Goal: Task Accomplishment & Management: Manage account settings

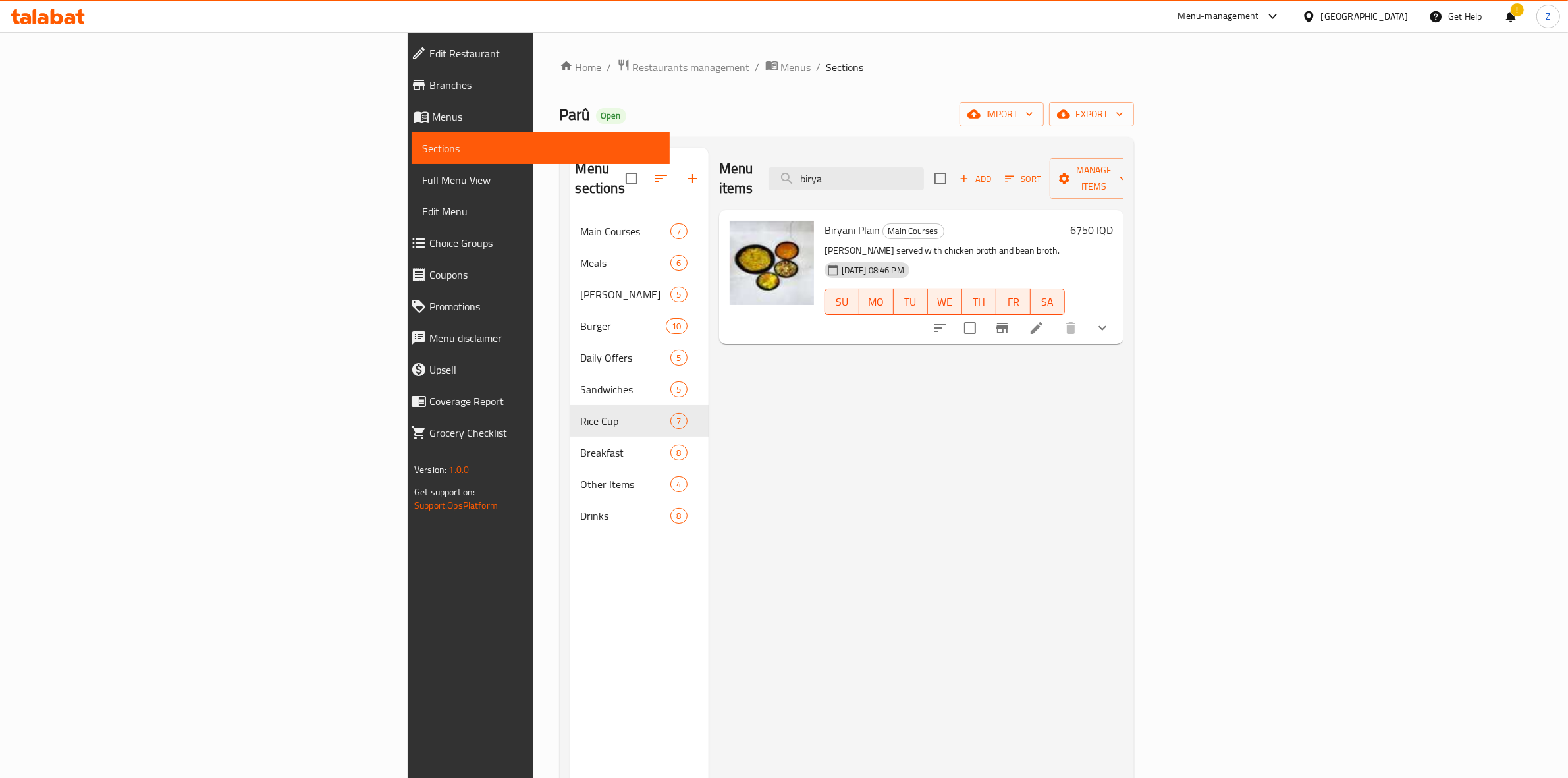
click at [633, 61] on span "Restaurants management" at bounding box center [691, 67] width 117 height 16
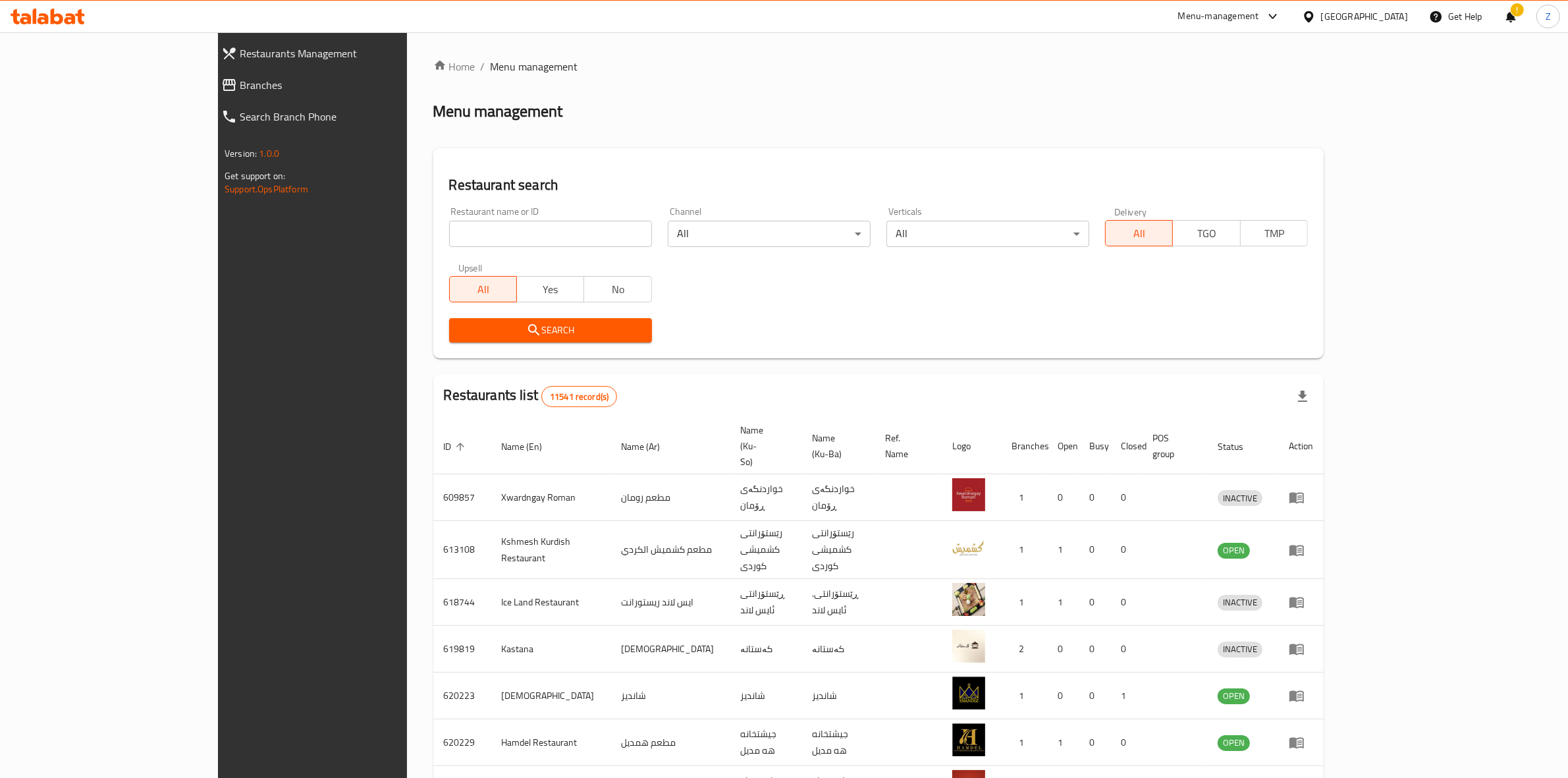
click at [449, 232] on input "search" at bounding box center [551, 233] width 203 height 26
type input "[PERSON_NAME]"
click button "Search" at bounding box center [551, 330] width 203 height 24
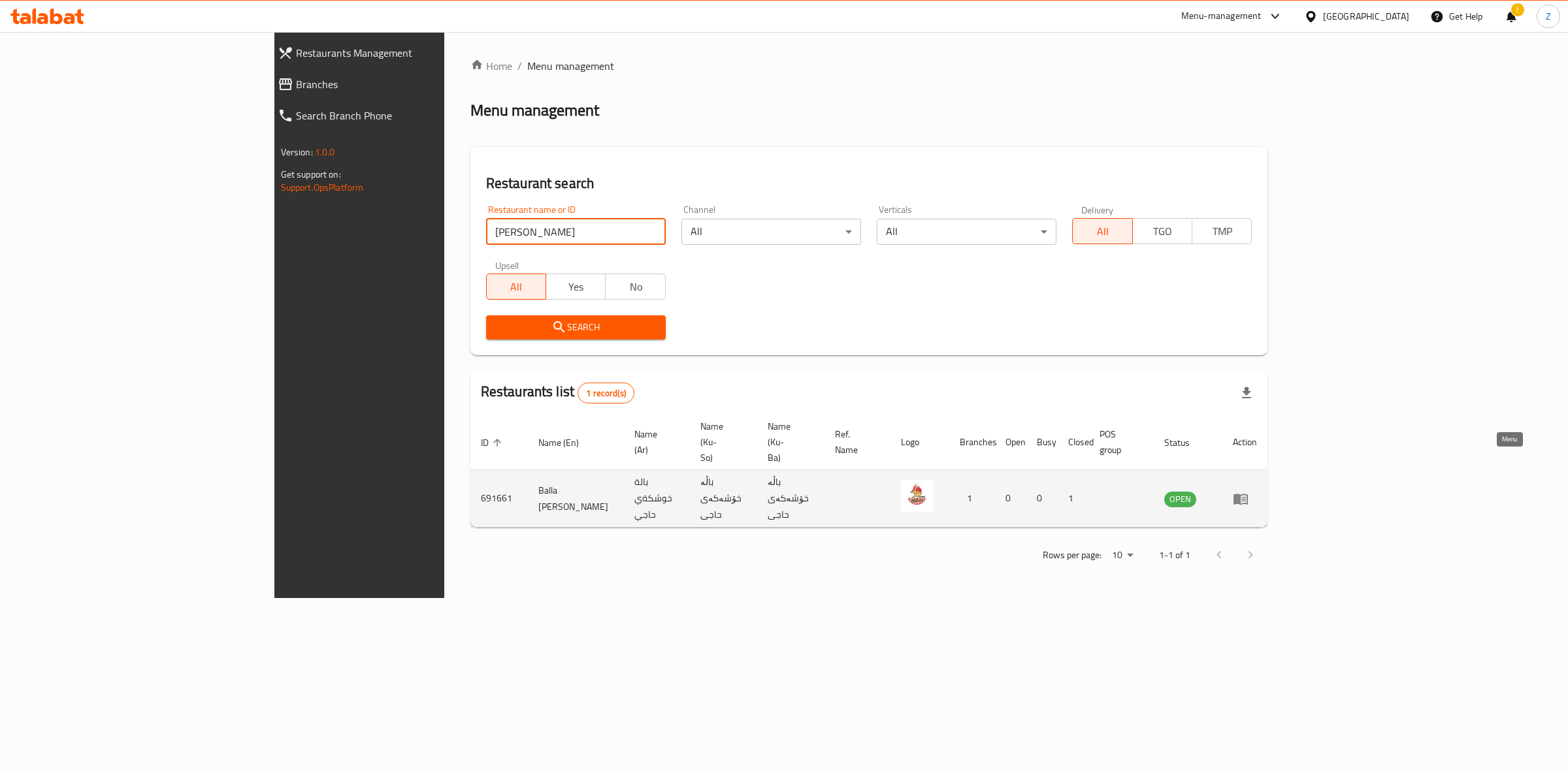
click at [1257, 491] on link "enhanced table" at bounding box center [1245, 499] width 24 height 16
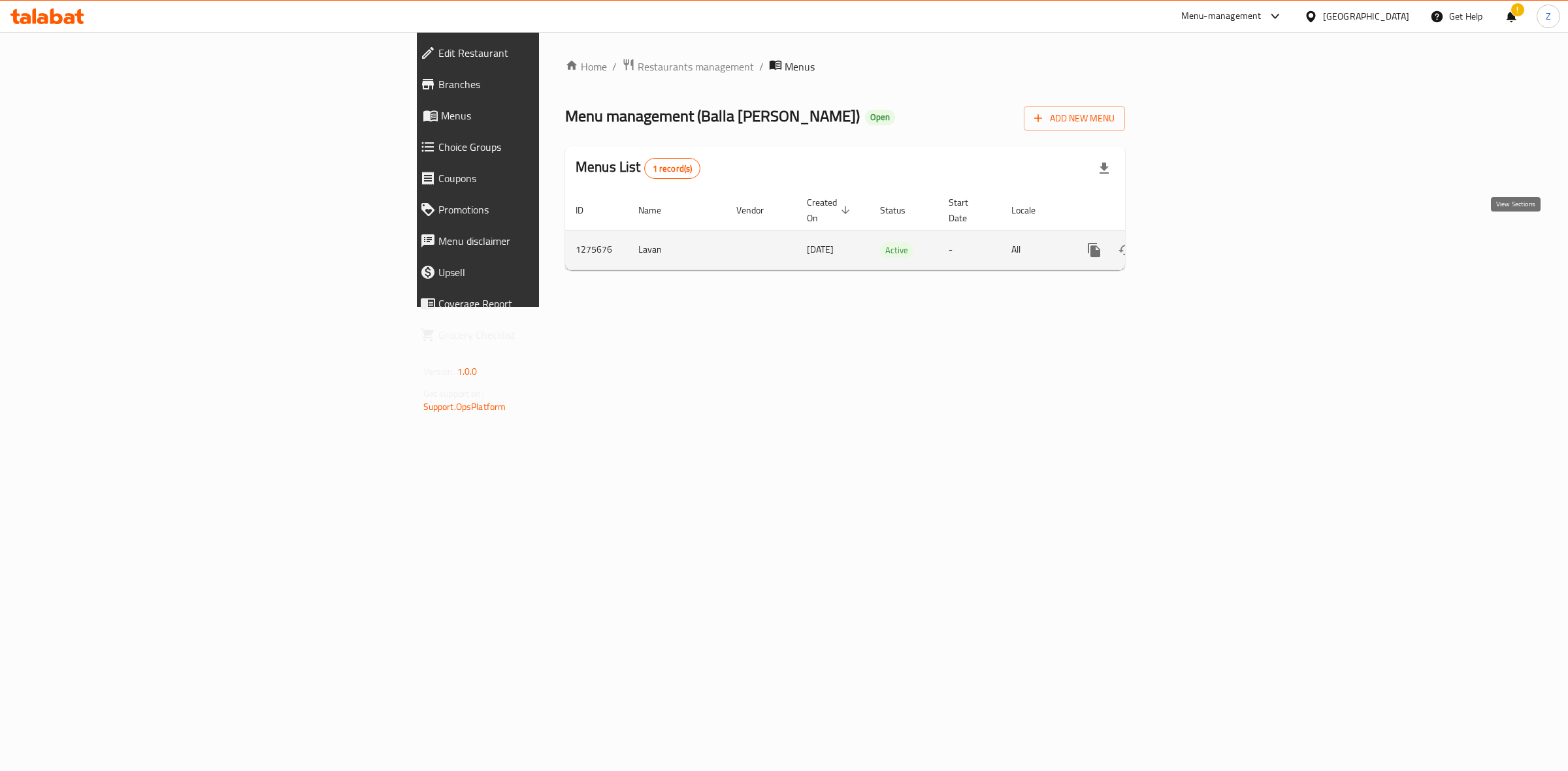
click at [1195, 244] on icon "enhanced table" at bounding box center [1189, 250] width 12 height 12
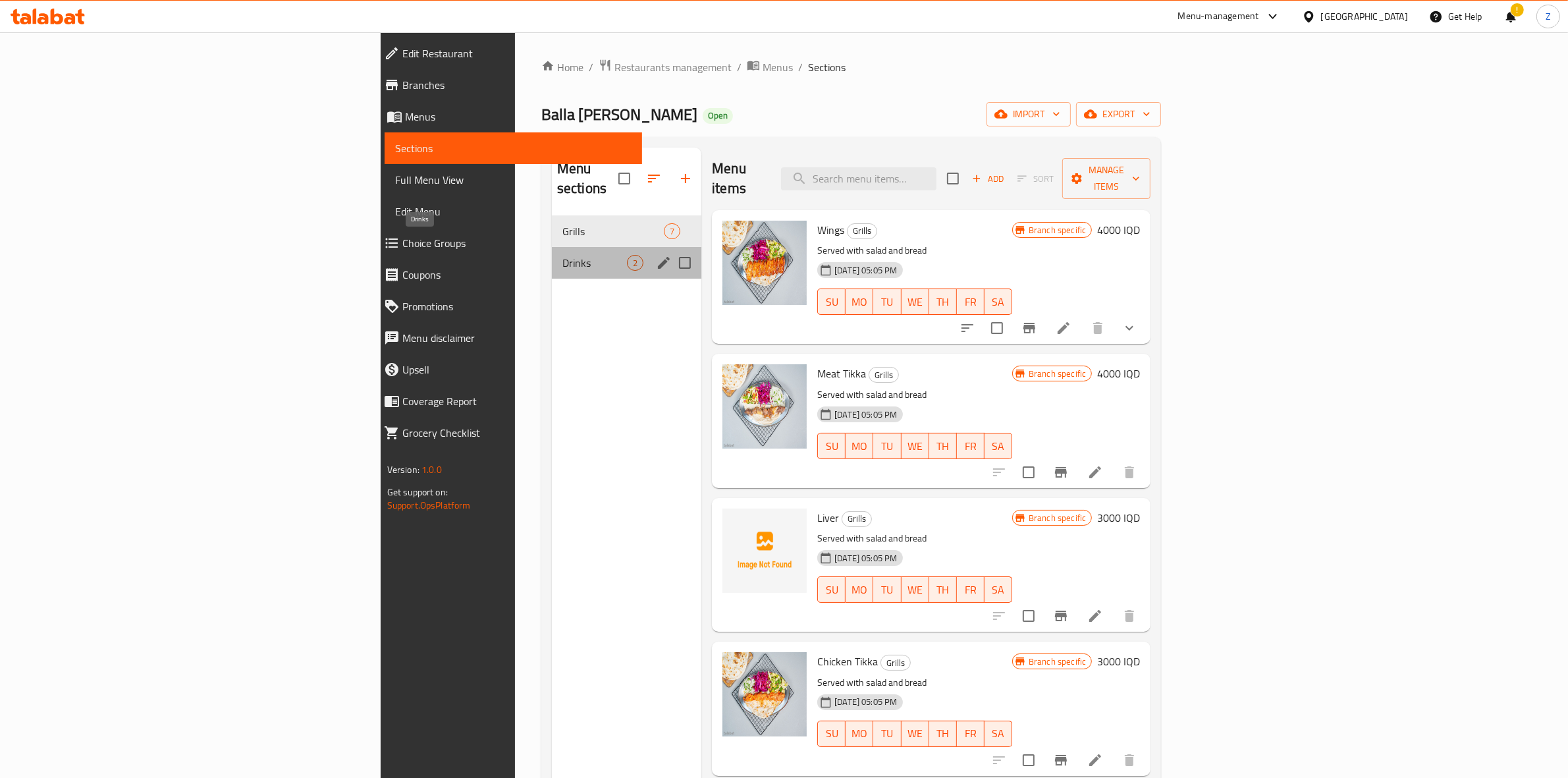
click at [563, 255] on span "Drinks" at bounding box center [595, 263] width 64 height 16
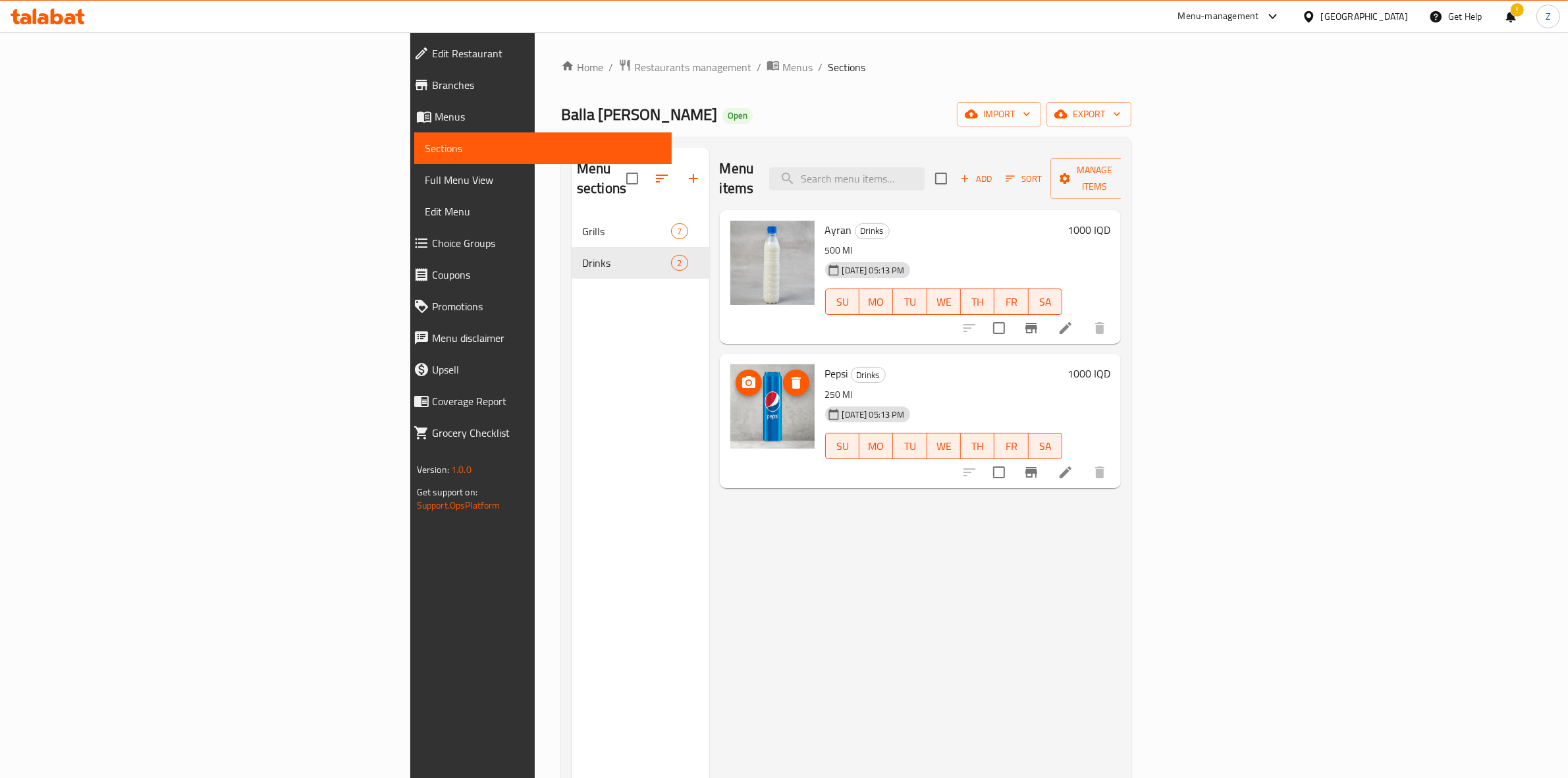
click at [741, 375] on icon "upload picture" at bounding box center [749, 383] width 16 height 16
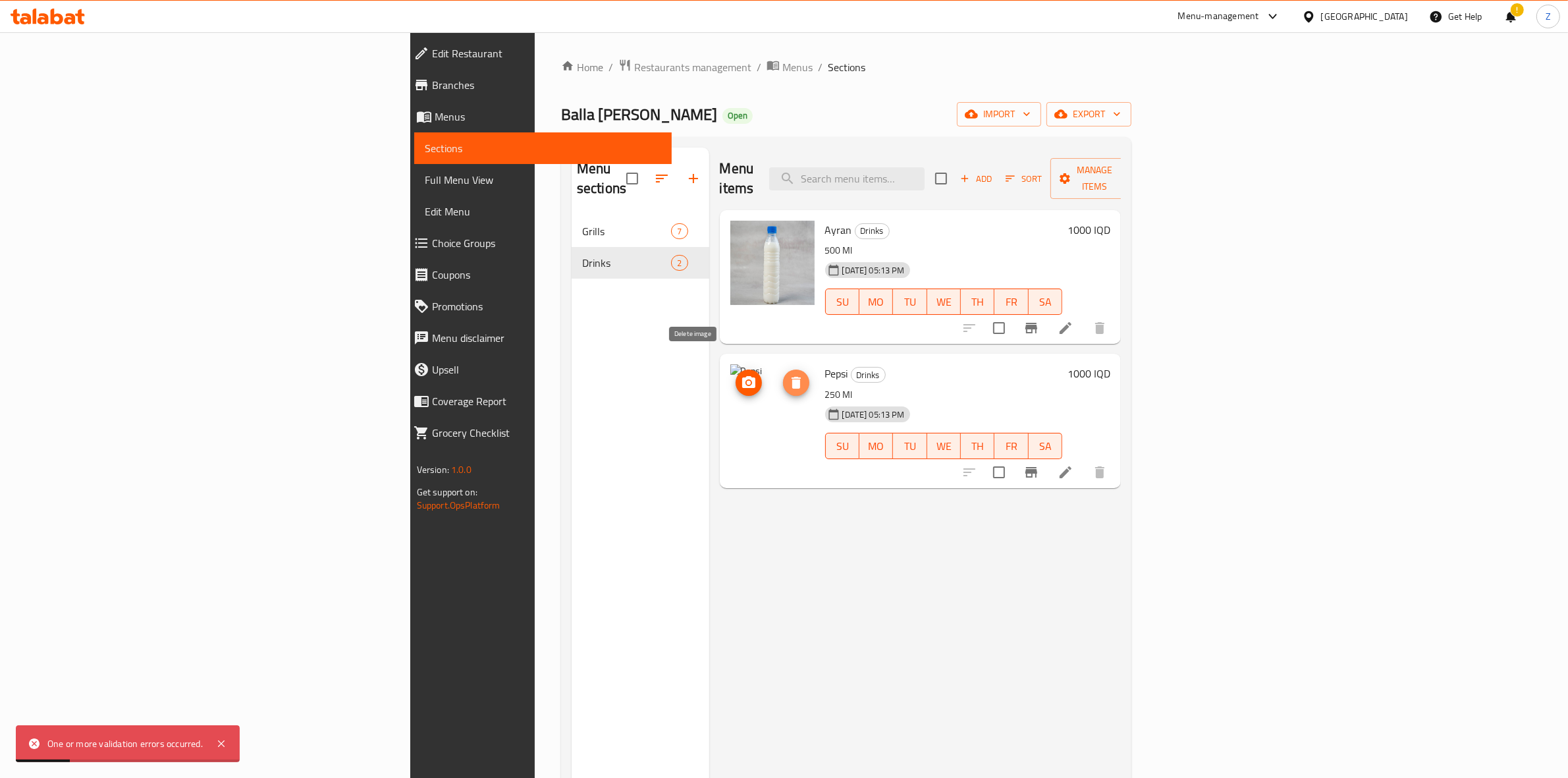
click at [792, 377] on icon "delete image" at bounding box center [796, 383] width 9 height 12
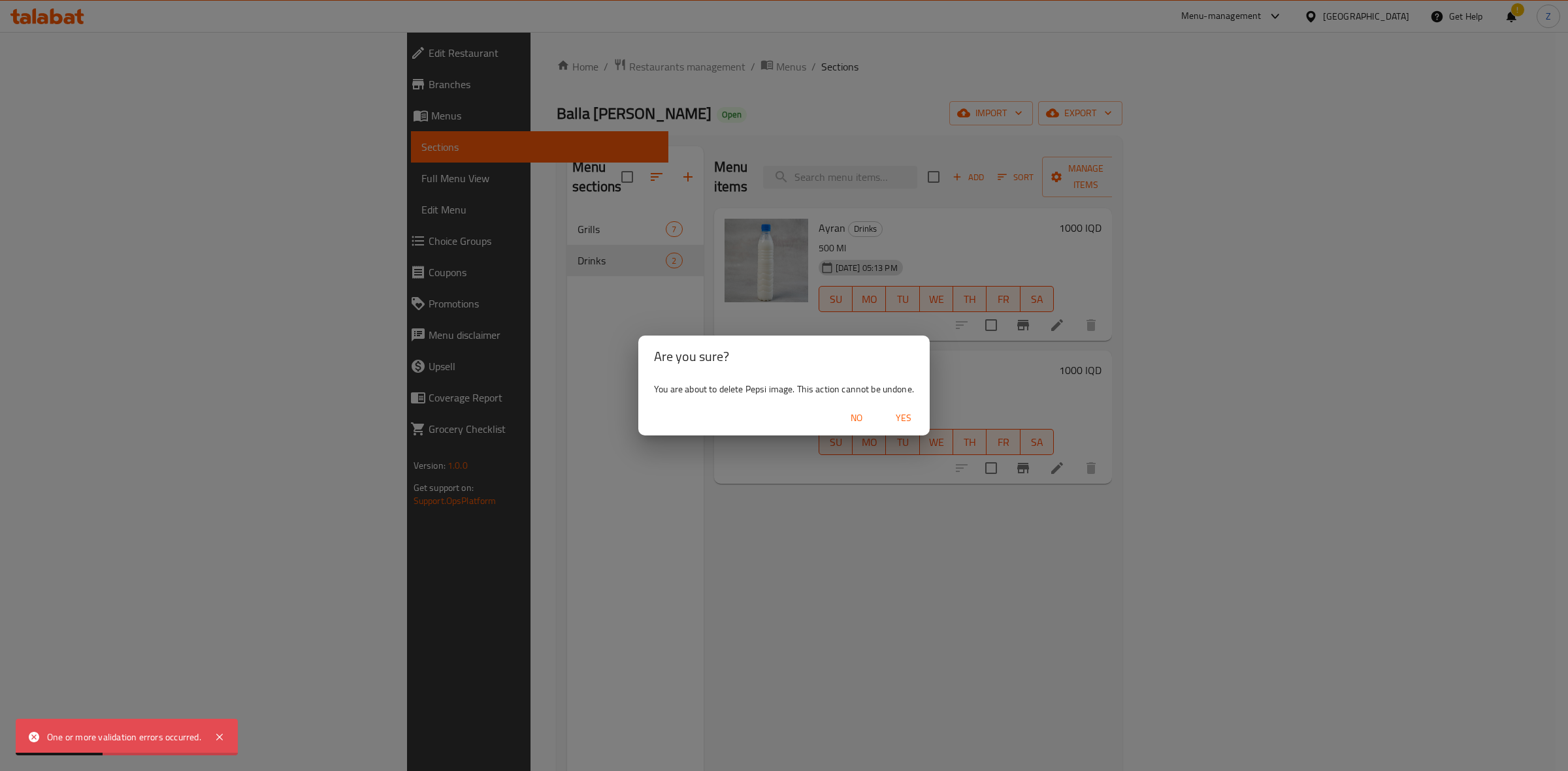
click at [910, 416] on span "Yes" at bounding box center [903, 418] width 31 height 17
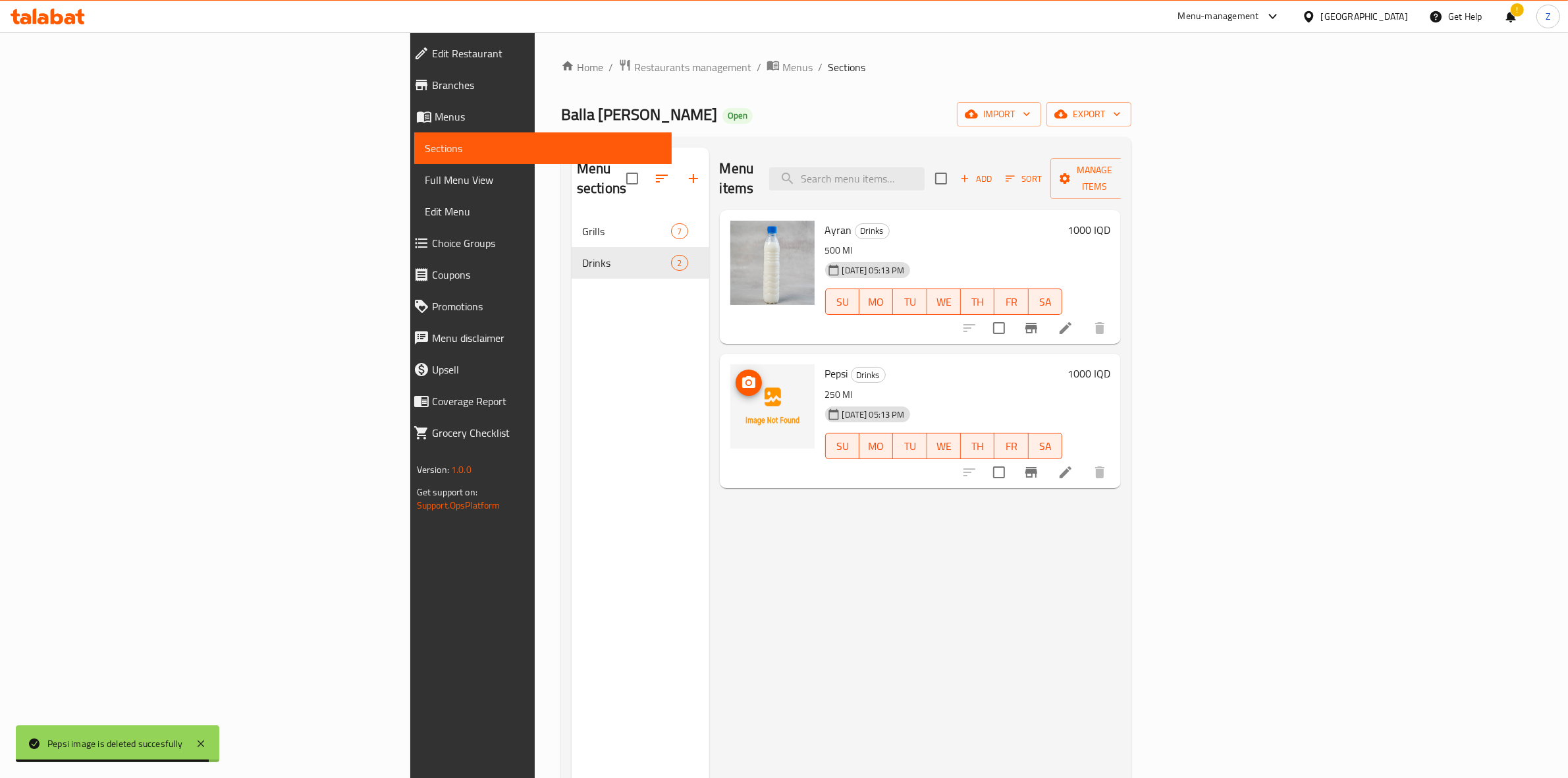
click at [741, 375] on icon "upload picture" at bounding box center [749, 383] width 16 height 16
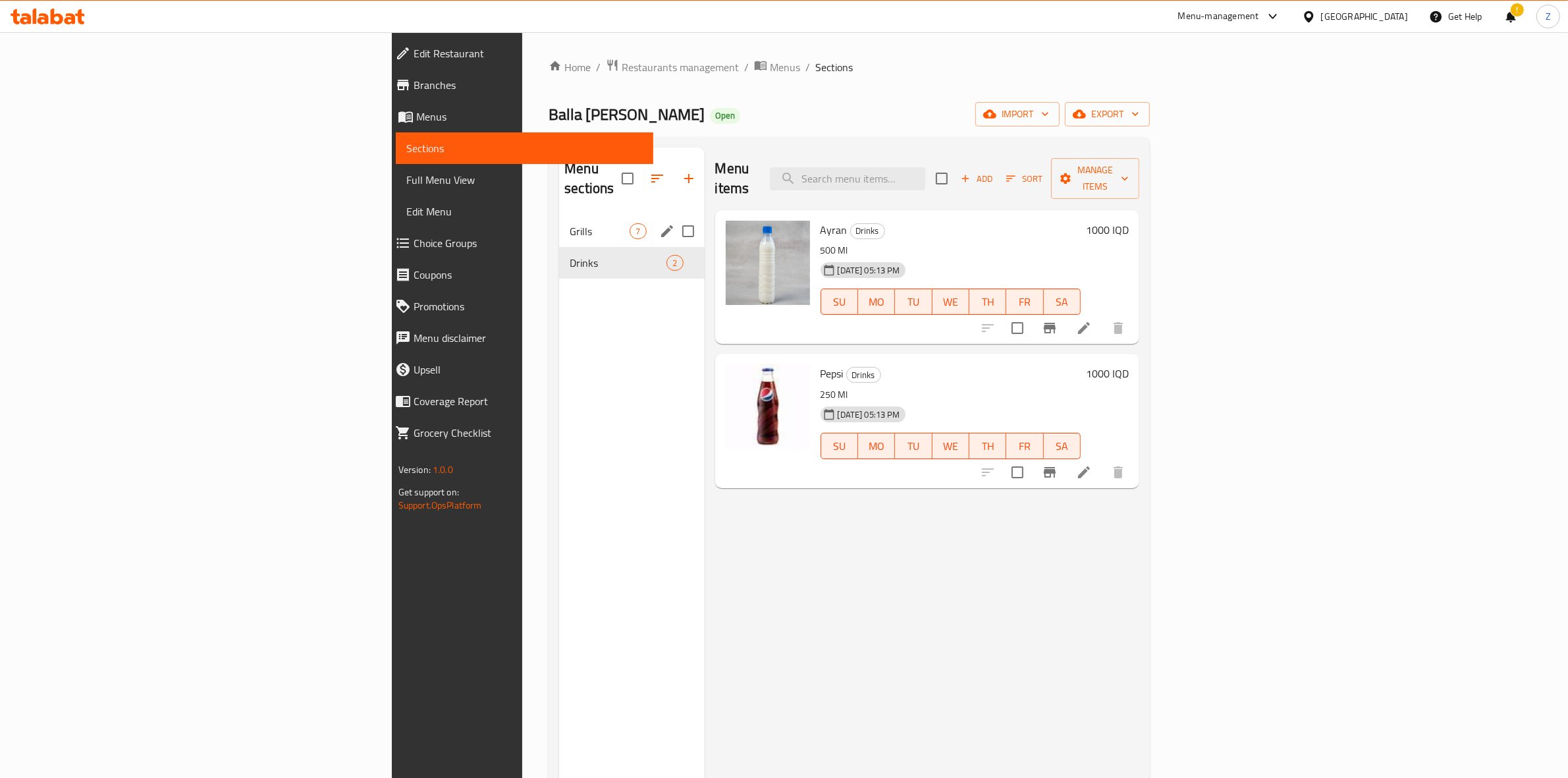
click at [559, 224] on div "Grills 7" at bounding box center [632, 231] width 145 height 31
